Goal: Information Seeking & Learning: Learn about a topic

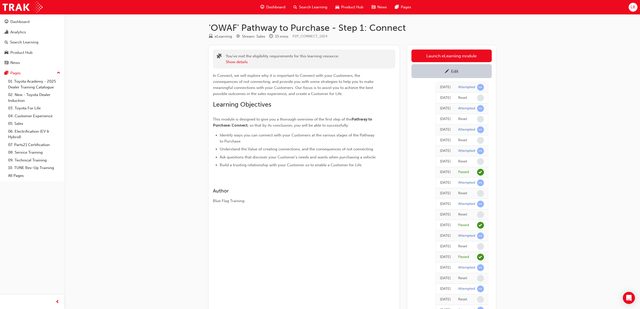
click at [299, 6] on span "Search Learning" at bounding box center [313, 7] width 28 height 6
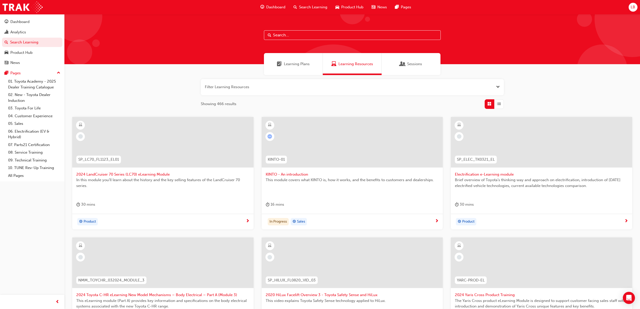
click at [302, 37] on input "text" at bounding box center [352, 35] width 177 height 10
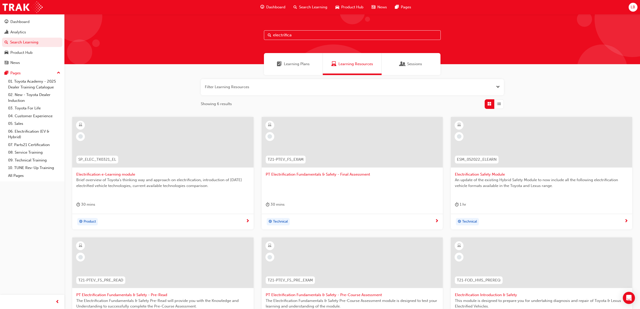
type input "electrifica"
click at [538, 154] on div at bounding box center [541, 142] width 181 height 50
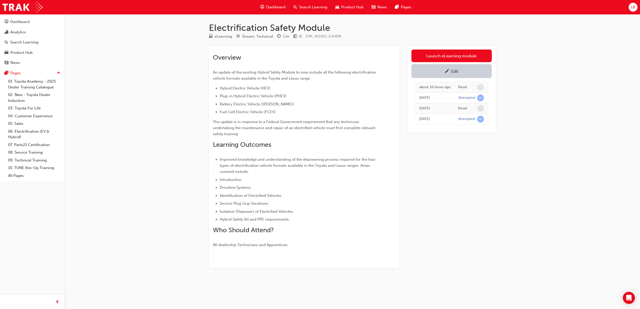
click at [286, 51] on div "Overview An update of the existing Hybrid Safety Module to now include all the …" at bounding box center [304, 148] width 182 height 198
drag, startPoint x: 335, startPoint y: 37, endPoint x: 306, endPoint y: 37, distance: 29.5
click at [306, 37] on div "eLearning Stream: Technical 1 hr 0 ESM_052022_ELEARN" at bounding box center [352, 37] width 287 height 8
copy span "ESM_052022_ELEARN"
drag, startPoint x: 191, startPoint y: 84, endPoint x: 230, endPoint y: 14, distance: 80.8
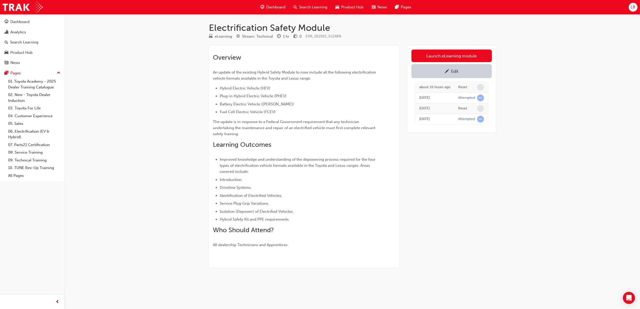
click at [191, 84] on div "Electrification Safety Module eLearning Stream: Technical 1 hr 0 ESM_052022_ELE…" at bounding box center [320, 154] width 640 height 309
click at [213, 1] on div "Dashboard Search Learning Product Hub News Pages LB" at bounding box center [320, 7] width 640 height 14
click at [454, 71] on div "Edit" at bounding box center [454, 71] width 7 height 5
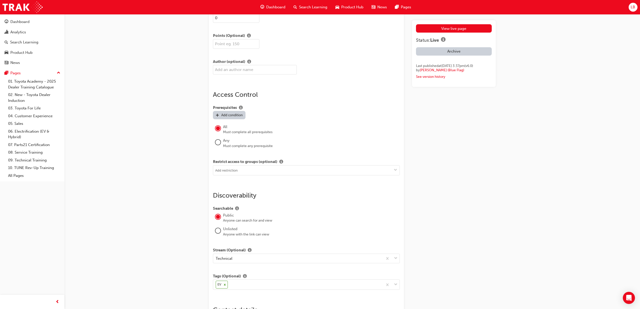
scroll to position [768, 0]
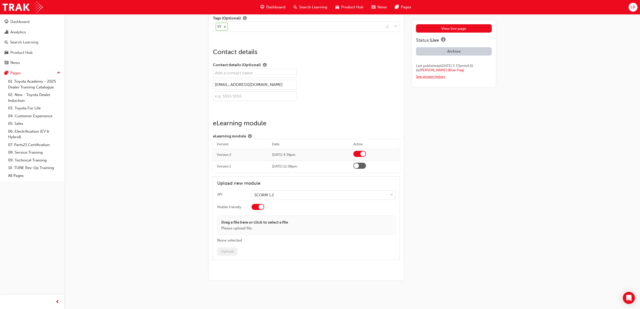
click at [432, 79] on link "See version history" at bounding box center [430, 76] width 29 height 4
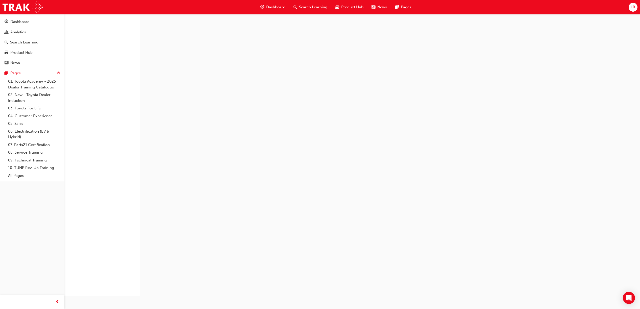
scroll to position [27, 0]
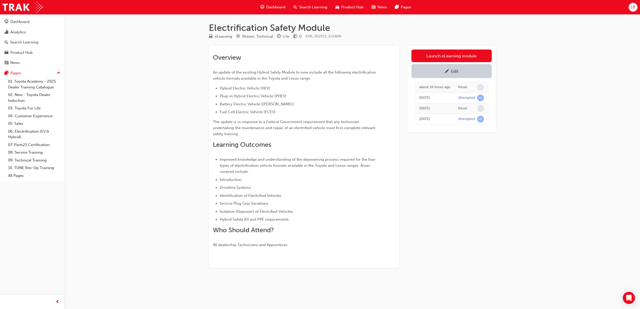
click at [324, 11] on div "Search Learning" at bounding box center [310, 7] width 42 height 10
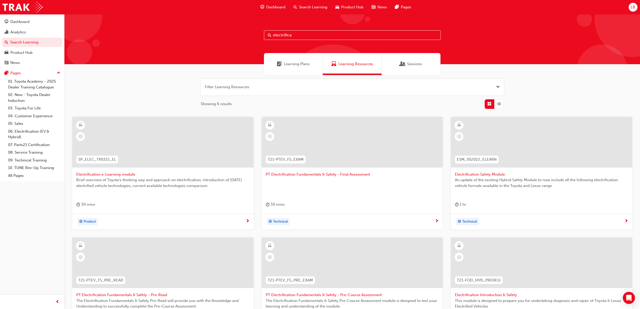
click at [307, 37] on input "electrifica" at bounding box center [352, 35] width 177 height 10
drag, startPoint x: 307, startPoint y: 37, endPoint x: 248, endPoint y: 30, distance: 59.4
click at [248, 30] on div "electrifica" at bounding box center [351, 39] width 575 height 50
type input "online sales"
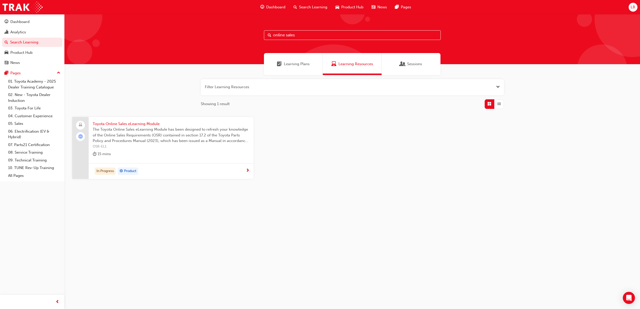
click at [162, 130] on span "The Toyota Online Sales eLearning Module has been designed to refresh your know…" at bounding box center [171, 134] width 157 height 17
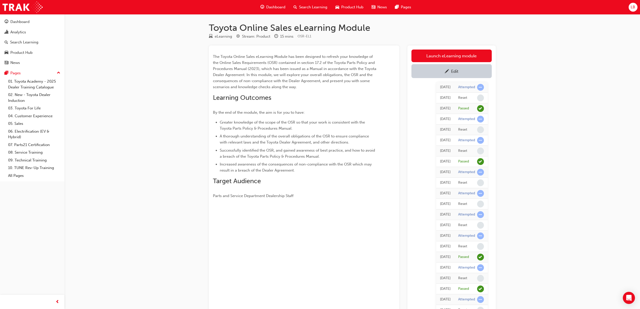
click at [451, 72] on div "Edit" at bounding box center [454, 71] width 7 height 5
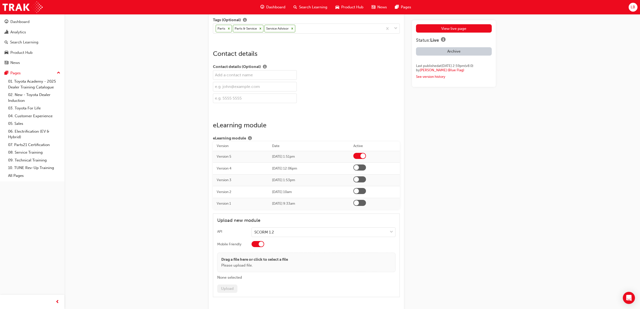
scroll to position [743, 0]
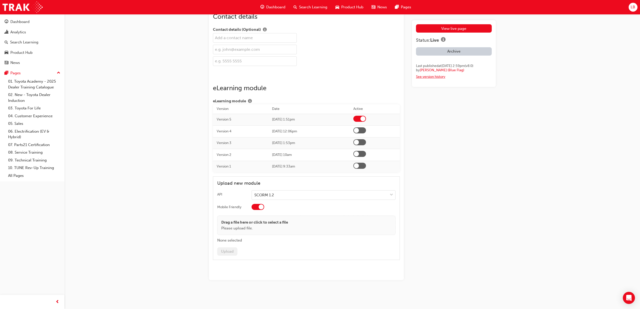
click at [438, 79] on link "See version history" at bounding box center [430, 76] width 29 height 4
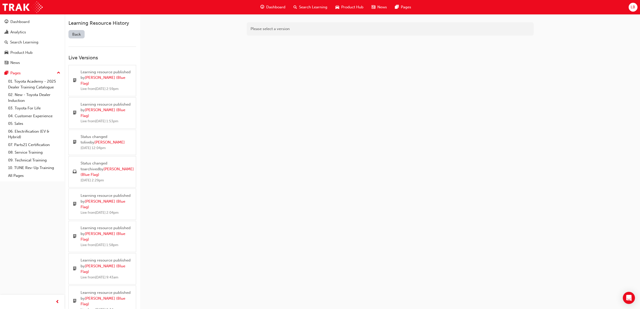
click at [450, 126] on div "Please select a version" at bounding box center [390, 168] width 500 height 309
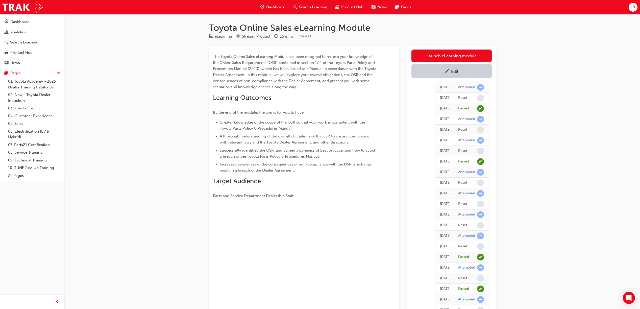
click at [465, 71] on div "Edit" at bounding box center [451, 71] width 73 height 6
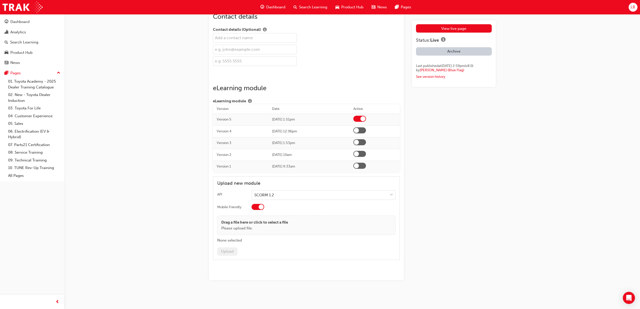
scroll to position [734, 0]
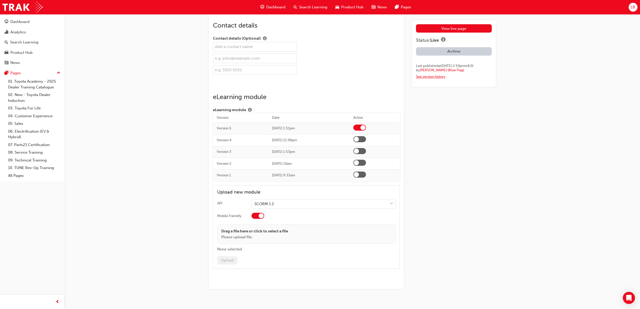
click at [434, 79] on link "See version history" at bounding box center [430, 76] width 29 height 4
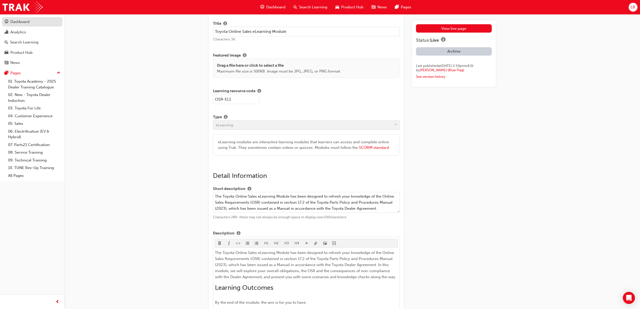
scroll to position [734, 0]
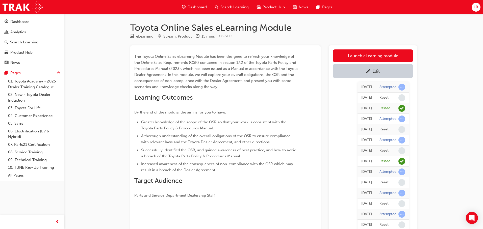
click at [228, 5] on span "Search Learning" at bounding box center [234, 7] width 28 height 6
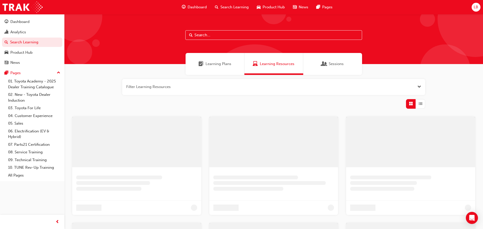
click at [211, 37] on input "text" at bounding box center [273, 35] width 177 height 10
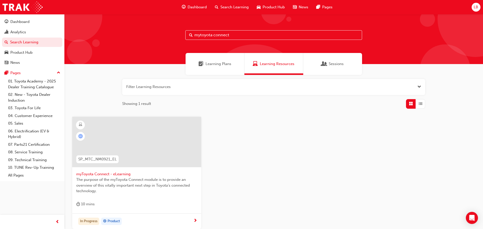
type input "mytoyota connect"
click at [154, 149] on div at bounding box center [136, 142] width 129 height 50
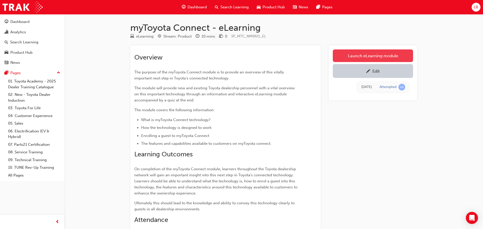
click at [398, 55] on link "Launch eLearning module" at bounding box center [373, 55] width 80 height 13
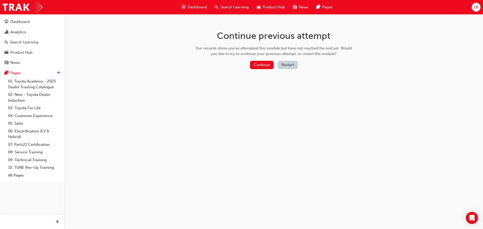
click at [287, 63] on button "Restart" at bounding box center [288, 65] width 20 height 8
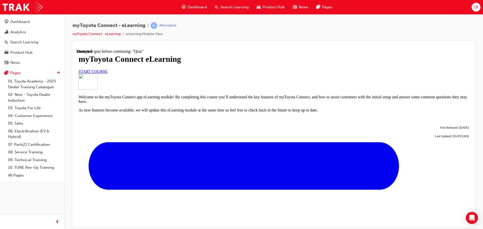
scroll to position [178, 0]
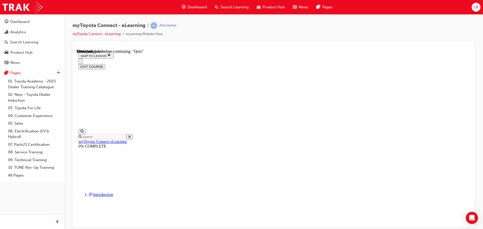
scroll to position [443, 0]
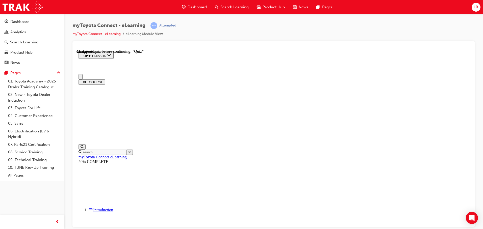
scroll to position [144, 0]
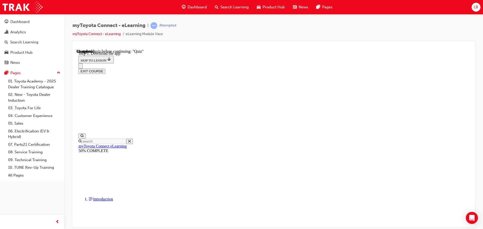
scroll to position [79, 0]
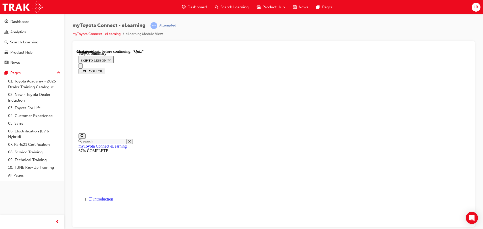
scroll to position [266, 0]
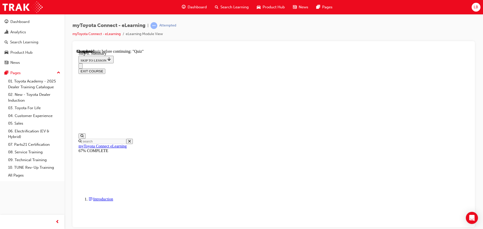
drag, startPoint x: 109, startPoint y: 173, endPoint x: 129, endPoint y: 173, distance: 19.9
